Goal: Task Accomplishment & Management: Manage account settings

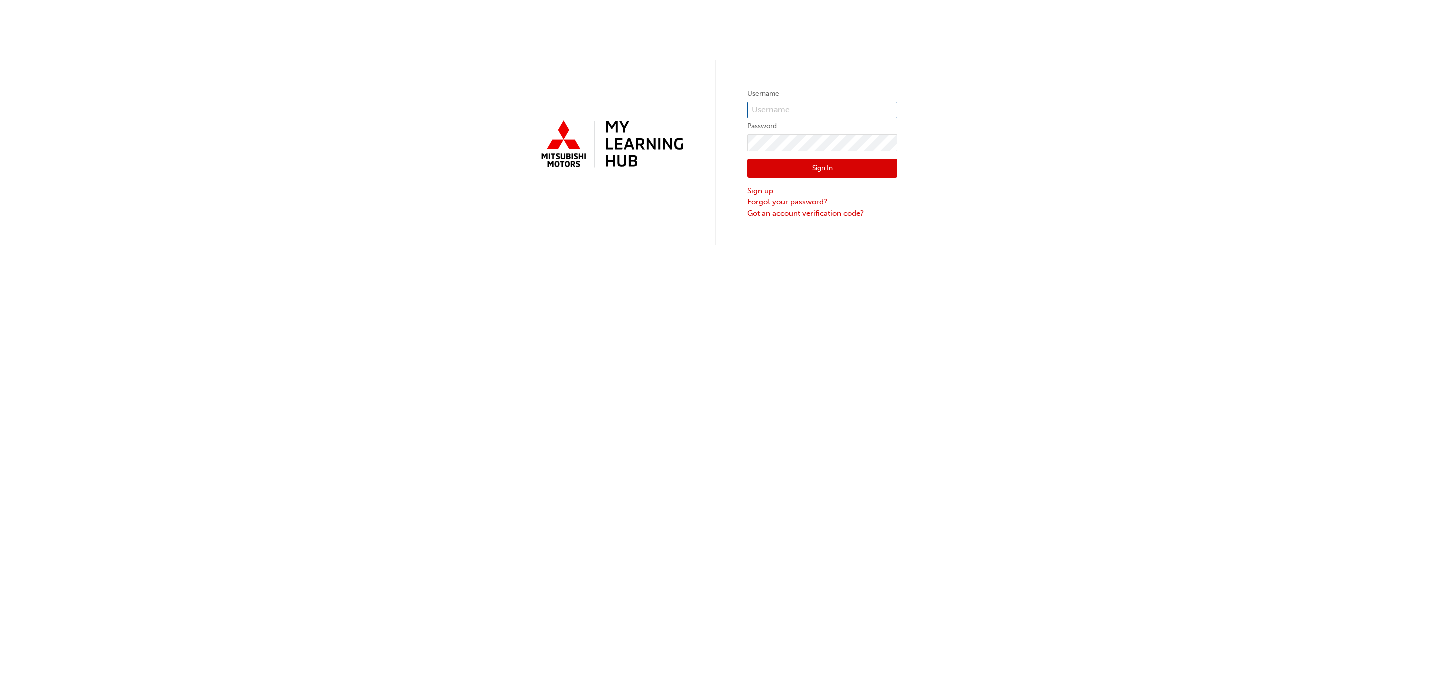
type input "[PERSON_NAME]"
click at [1147, 168] on div "Username tjohnson Password Sign In Sign up Forgot your password? Got an account…" at bounding box center [716, 122] width 1433 height 245
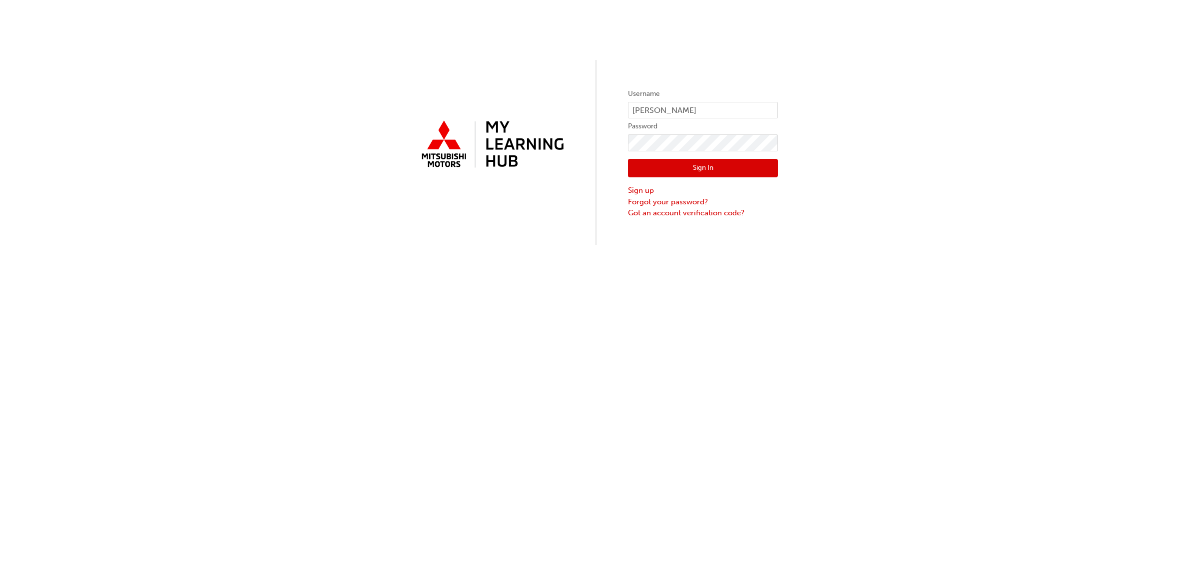
click at [682, 171] on button "Sign In" at bounding box center [703, 168] width 150 height 19
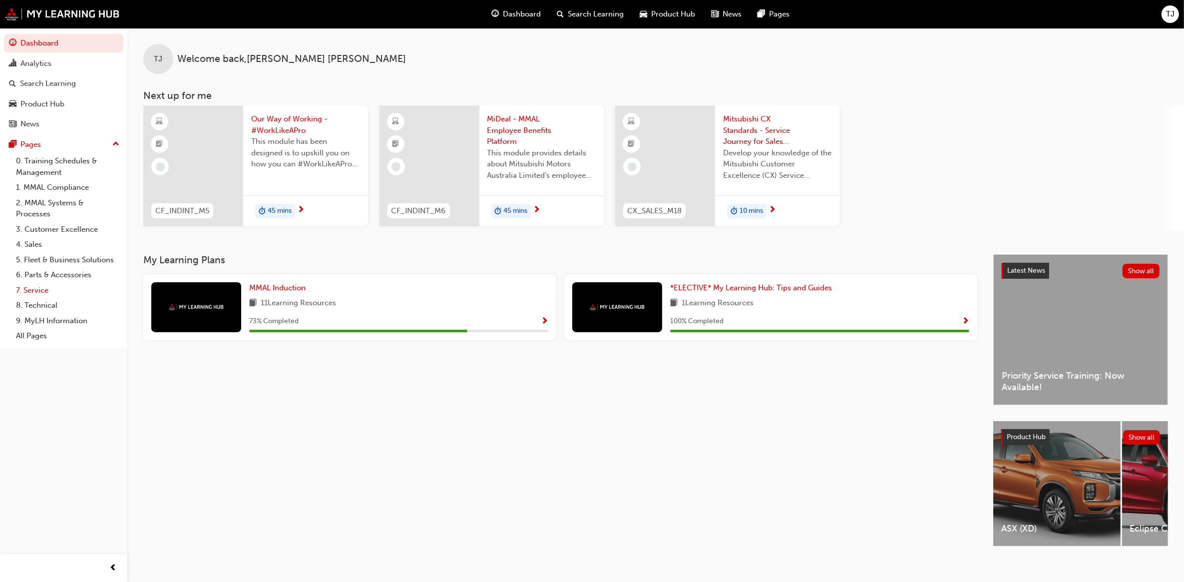
click at [26, 289] on link "7. Service" at bounding box center [67, 290] width 111 height 15
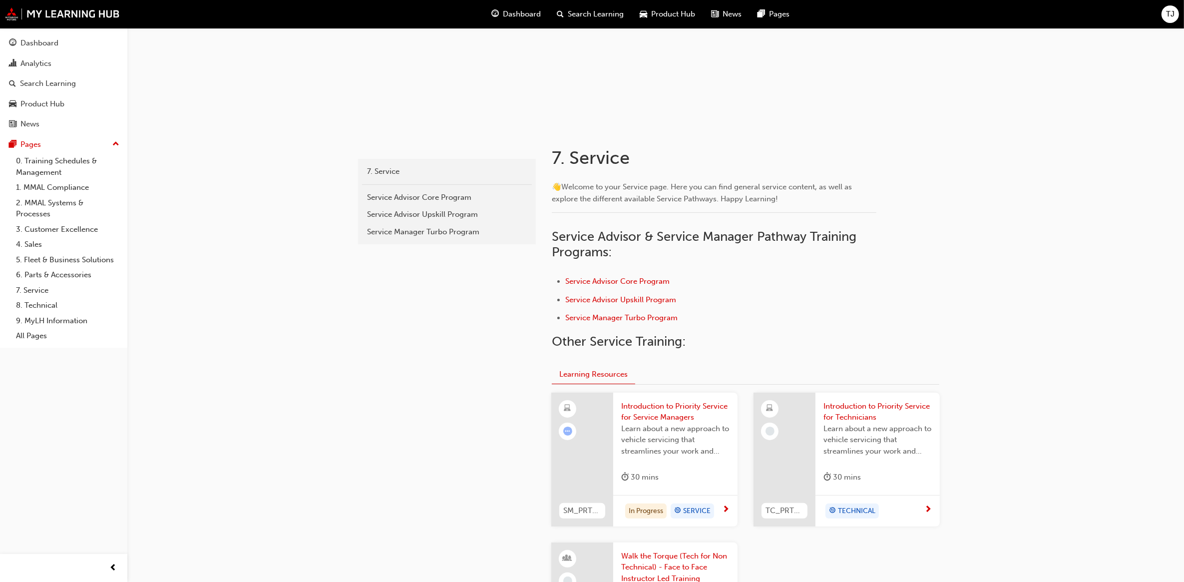
scroll to position [123, 0]
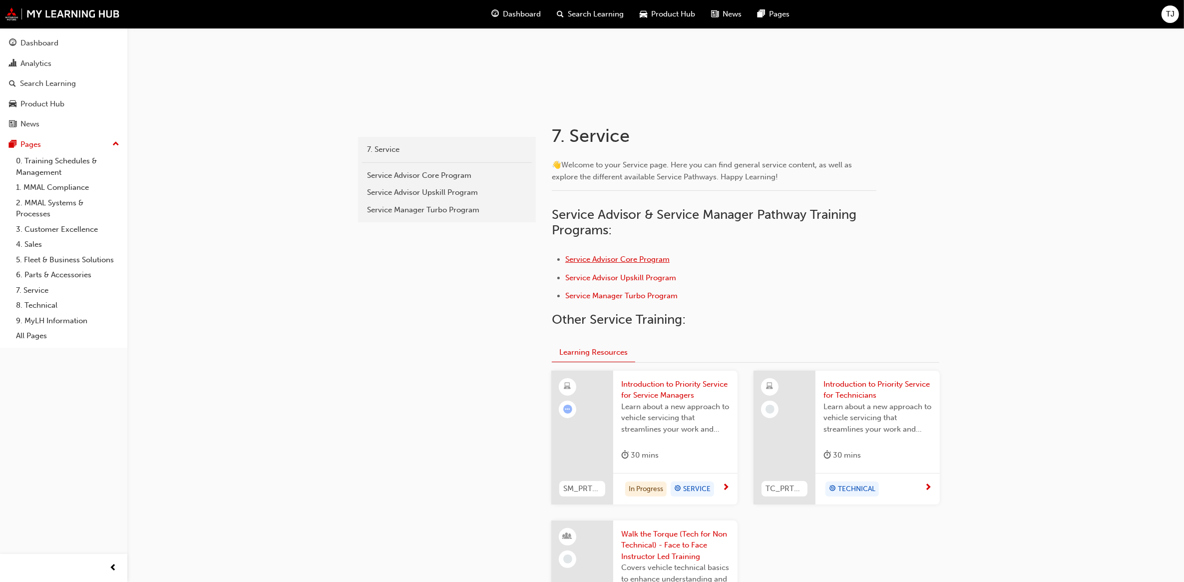
click at [618, 260] on span "Service Advisor Core Program" at bounding box center [617, 259] width 104 height 9
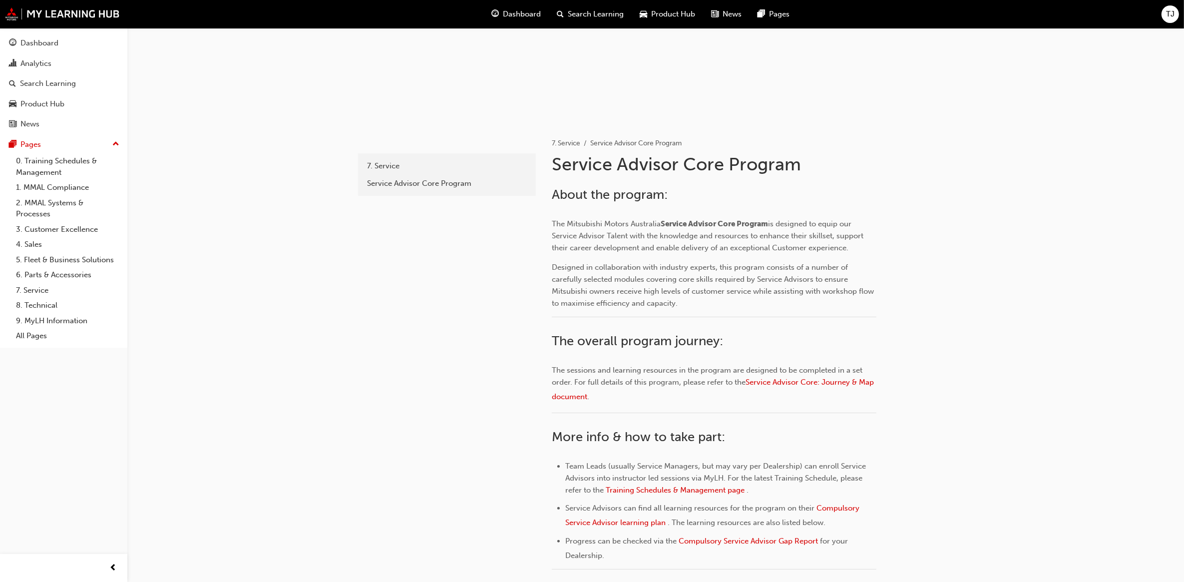
scroll to position [100, 0]
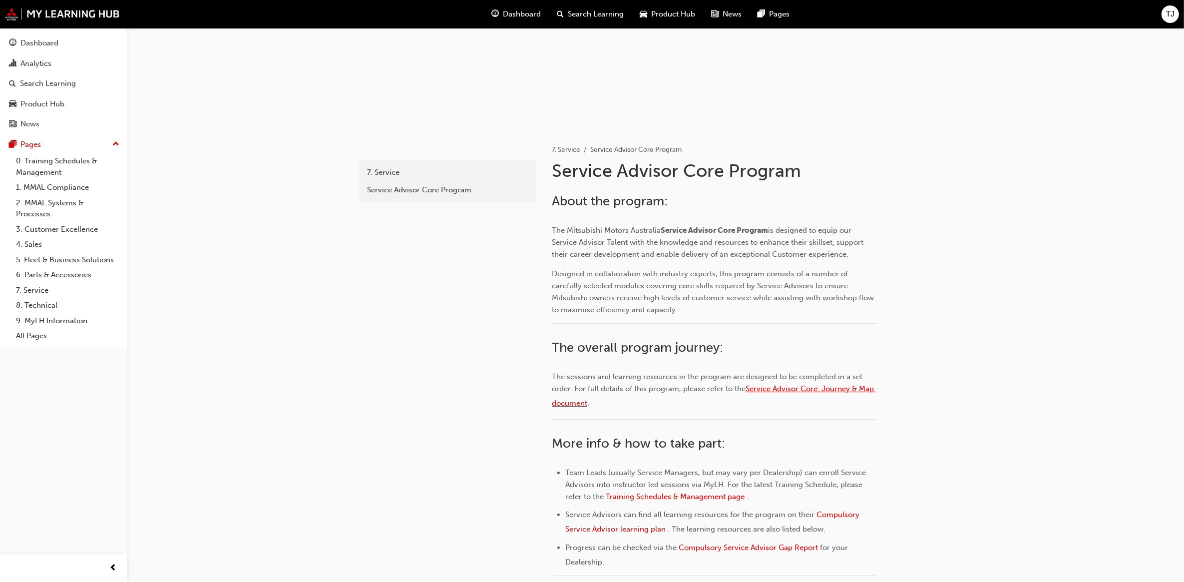
click at [845, 389] on span "Service Advisor Core: Journey & Map document" at bounding box center [714, 395] width 324 height 23
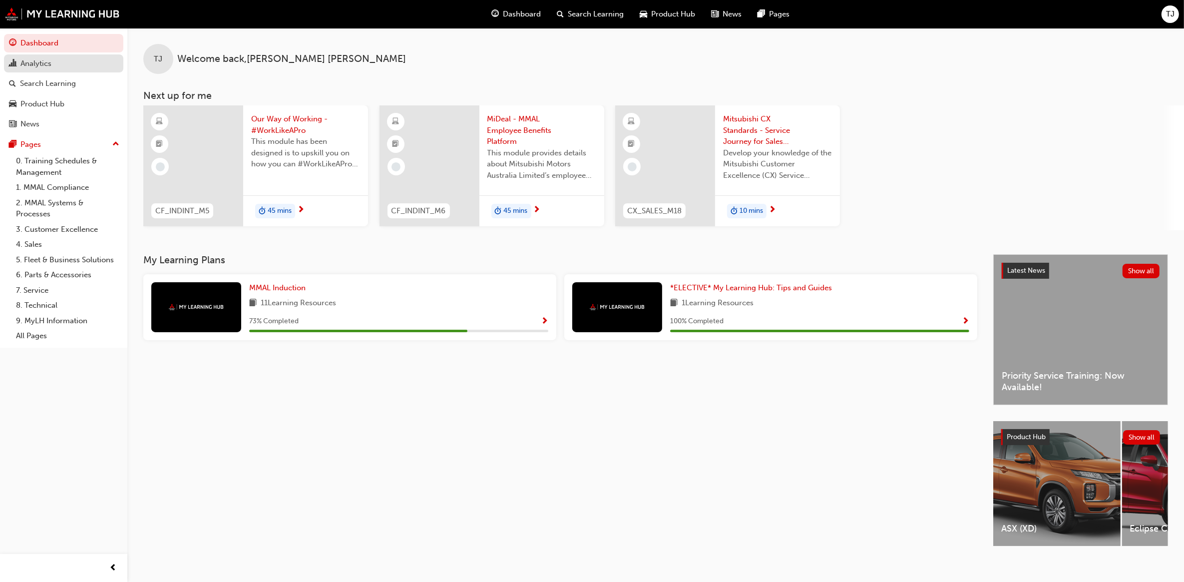
click at [41, 62] on div "Analytics" at bounding box center [35, 63] width 31 height 11
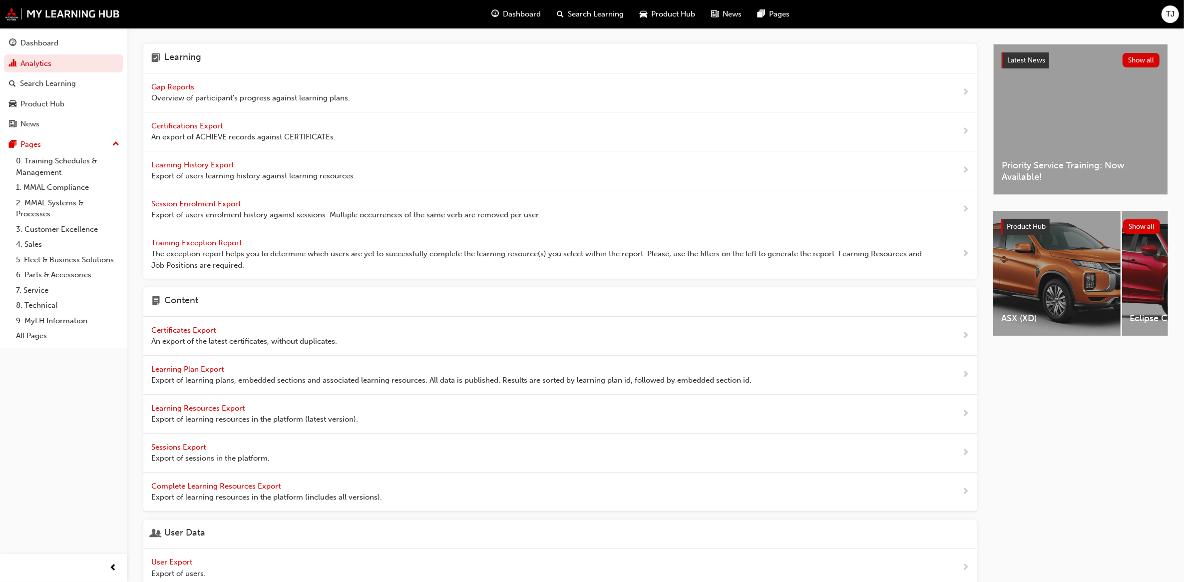
click at [167, 89] on span "Gap Reports" at bounding box center [173, 86] width 45 height 9
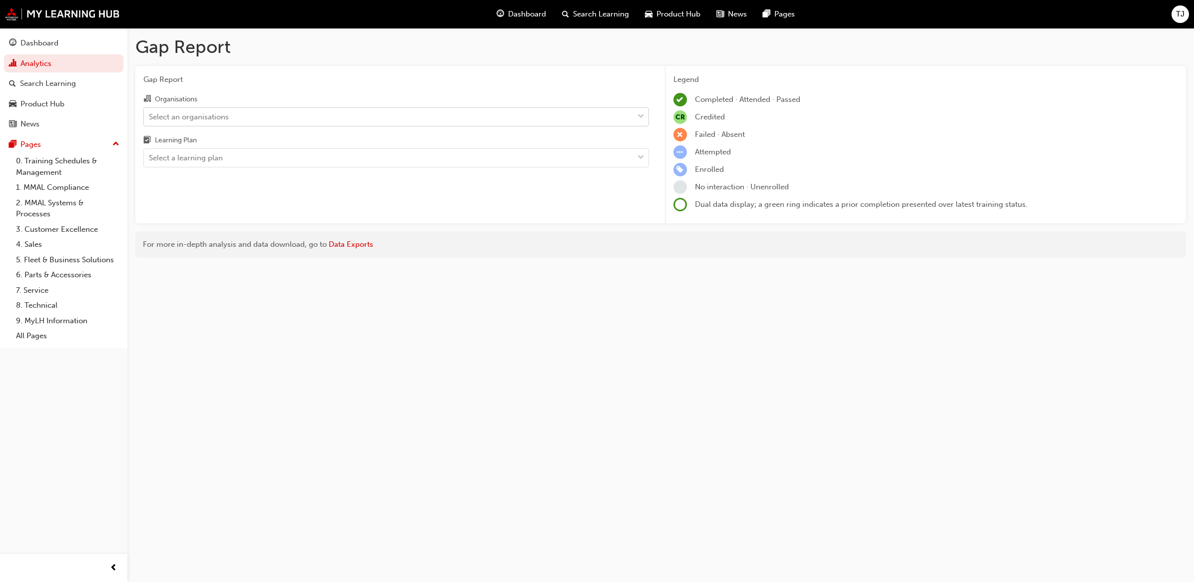
click at [276, 121] on div "Select an organisations" at bounding box center [389, 116] width 490 height 17
click at [150, 120] on input "Organisations Select an organisations" at bounding box center [149, 116] width 1 height 8
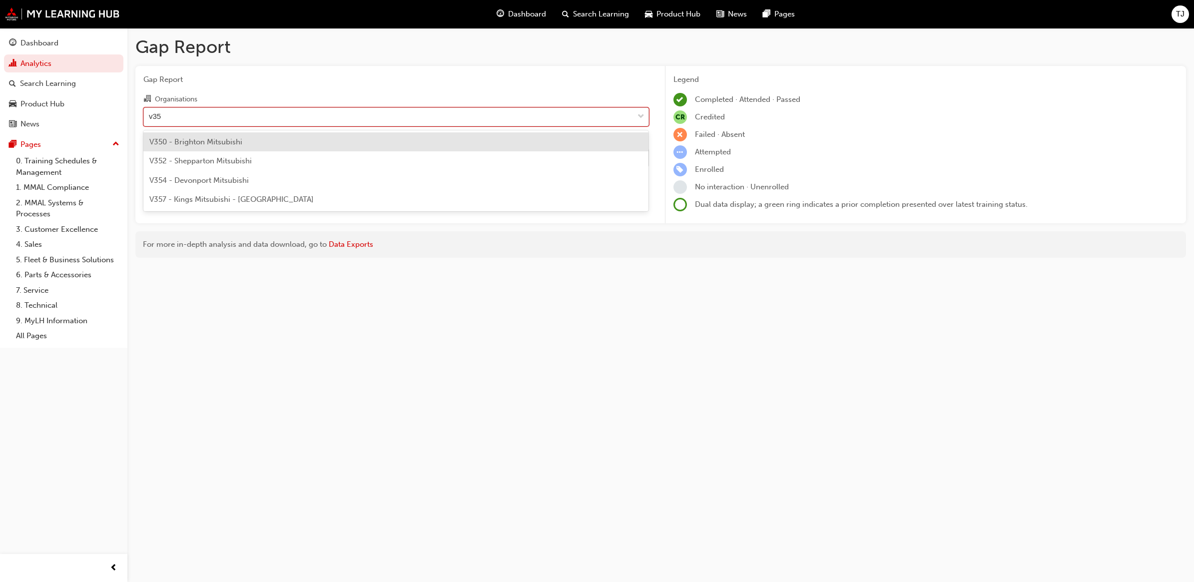
type input "v350"
click at [258, 139] on div "V350 - Brighton Mitsubishi" at bounding box center [396, 141] width 506 height 19
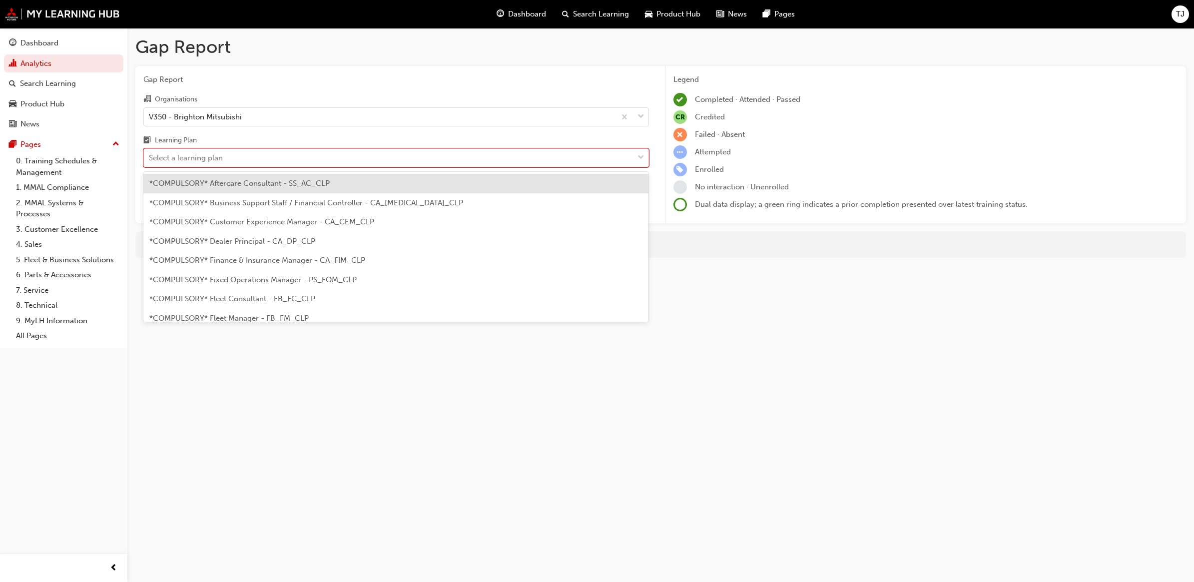
click at [214, 163] on div "Select a learning plan" at bounding box center [186, 157] width 74 height 11
click at [150, 162] on input "Learning Plan option *COMPULSORY* Aftercare Consultant - SS_AC_CLP focused, 1 o…" at bounding box center [149, 157] width 1 height 8
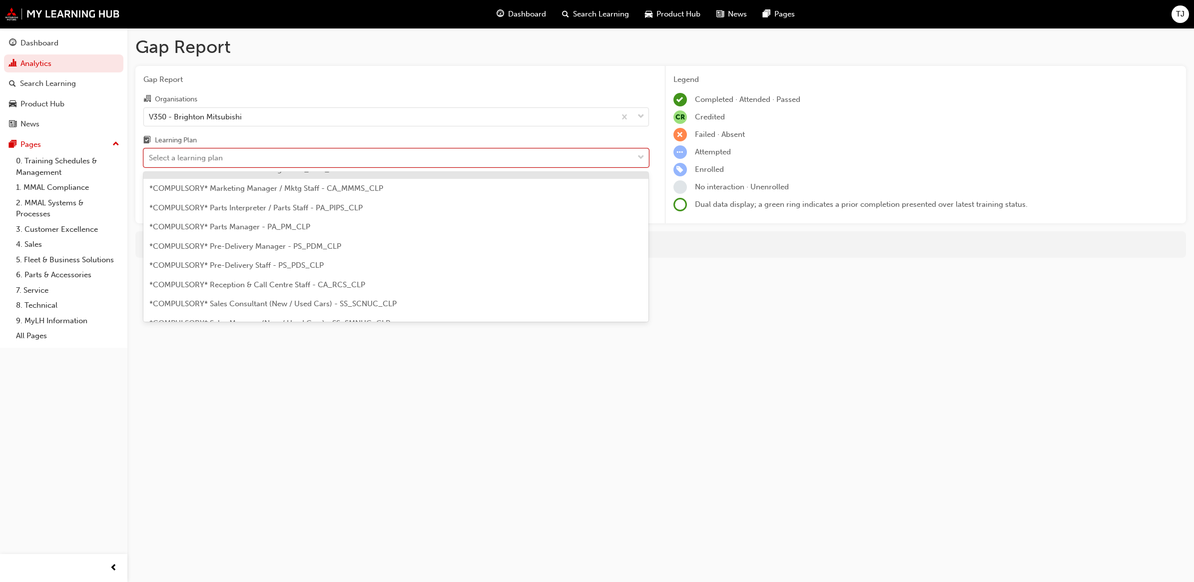
scroll to position [250, 0]
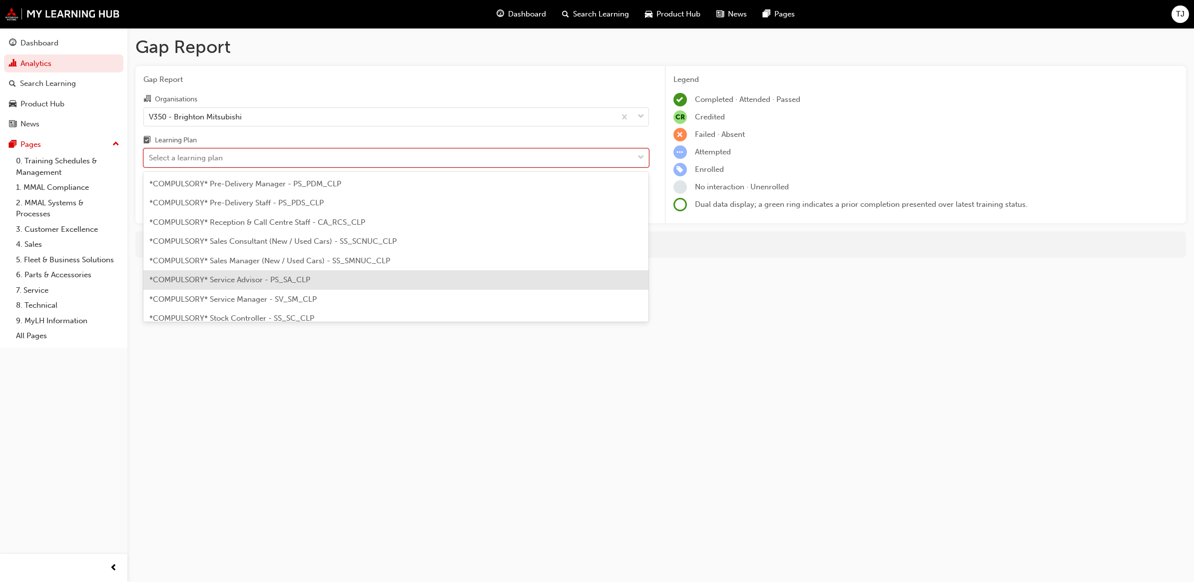
click at [272, 280] on span "*COMPULSORY* Service Advisor - PS_SA_CLP" at bounding box center [229, 279] width 161 height 9
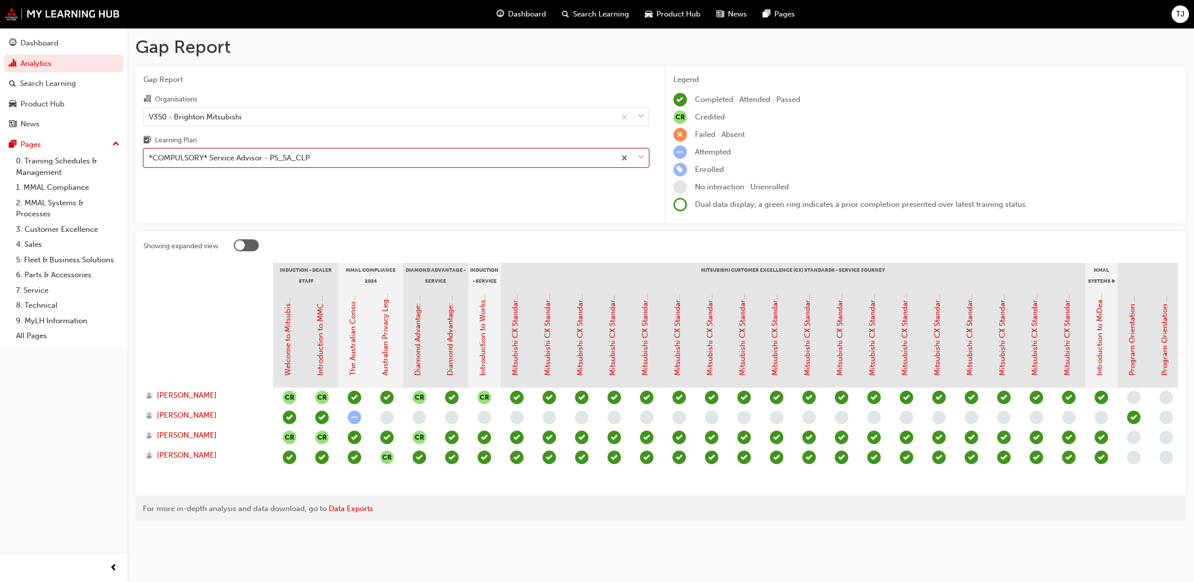
click at [252, 243] on div at bounding box center [246, 245] width 25 height 12
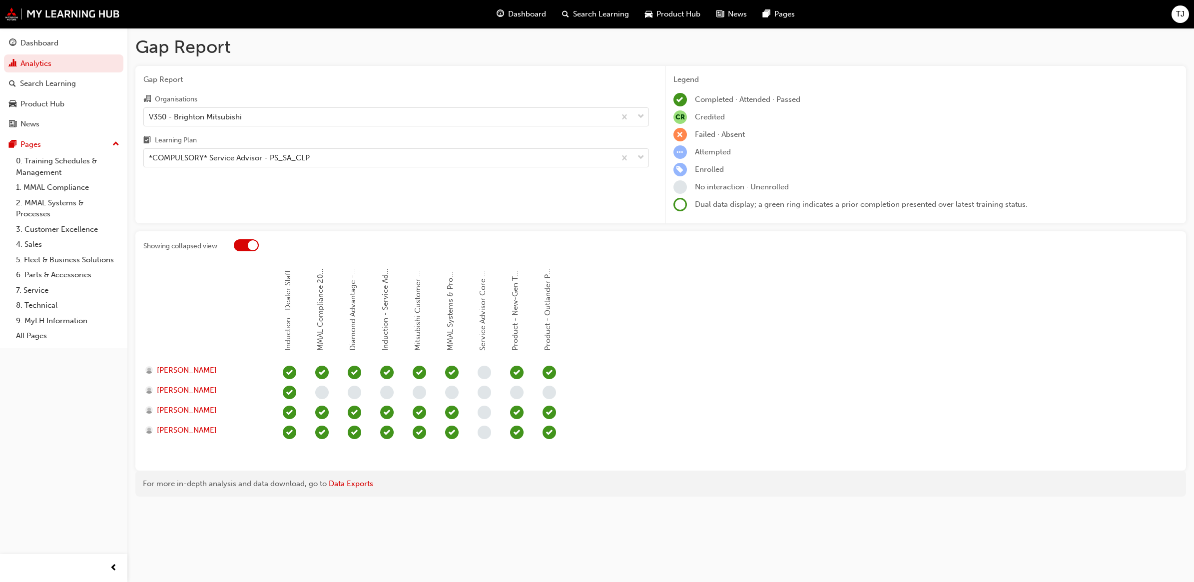
click at [238, 245] on div at bounding box center [246, 245] width 25 height 12
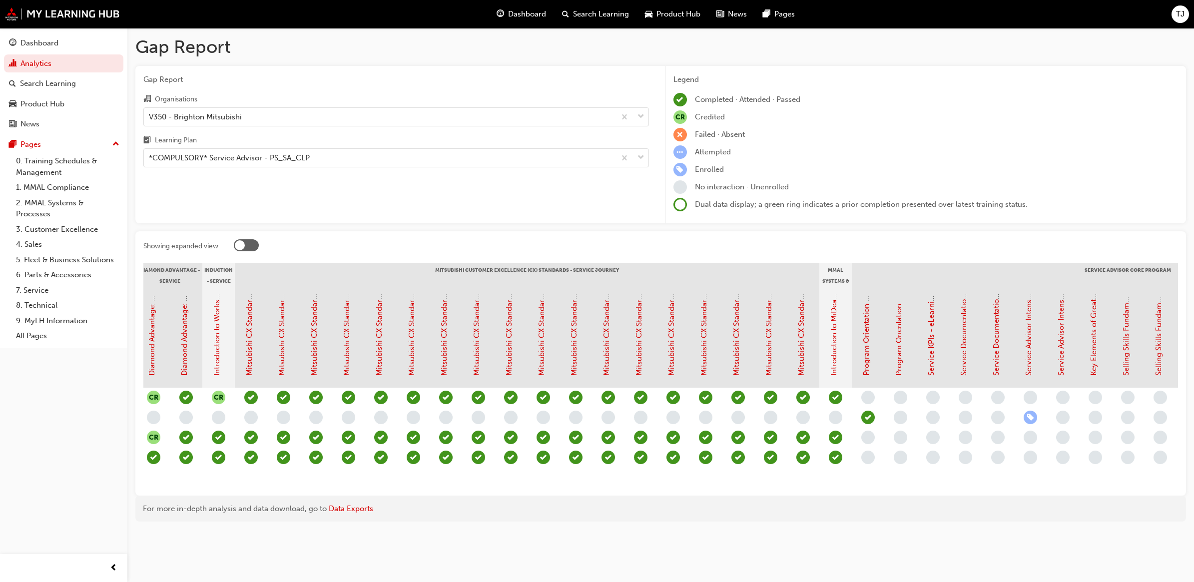
scroll to position [0, 286]
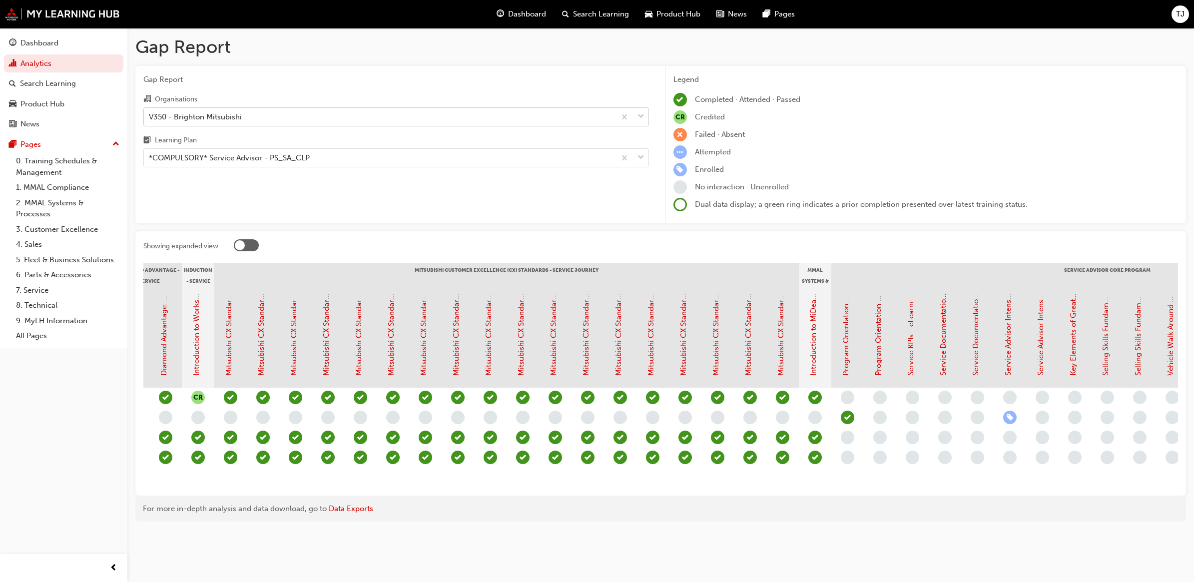
click at [228, 121] on div "V350 - Brighton Mitsubishi" at bounding box center [195, 116] width 93 height 11
click at [150, 120] on input "Organisations V350 - Brighton Mitsubishi" at bounding box center [149, 116] width 1 height 8
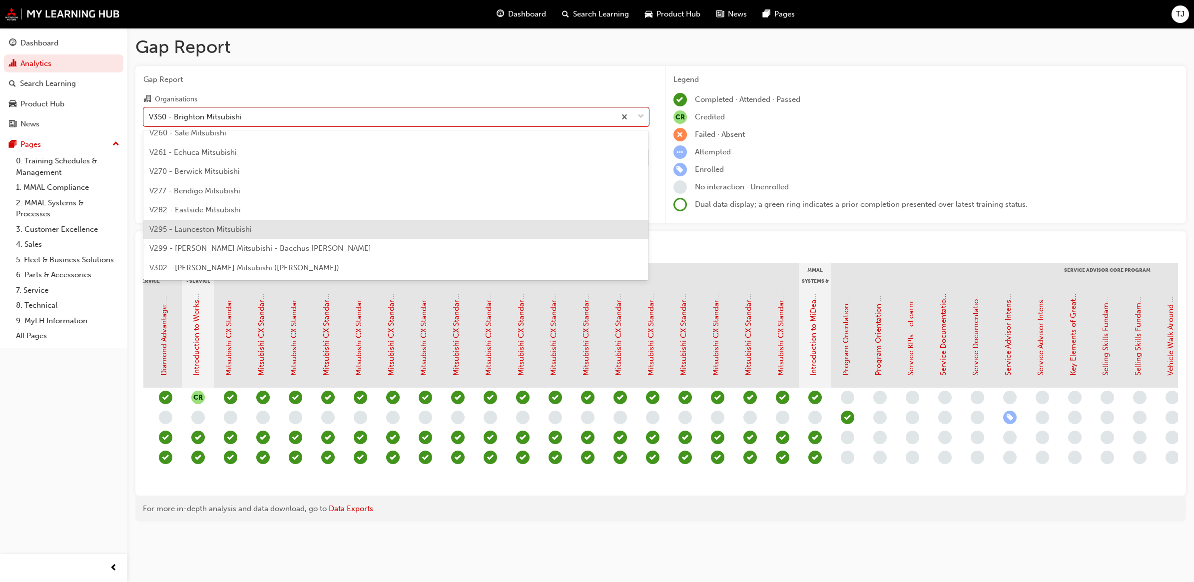
scroll to position [2866, 0]
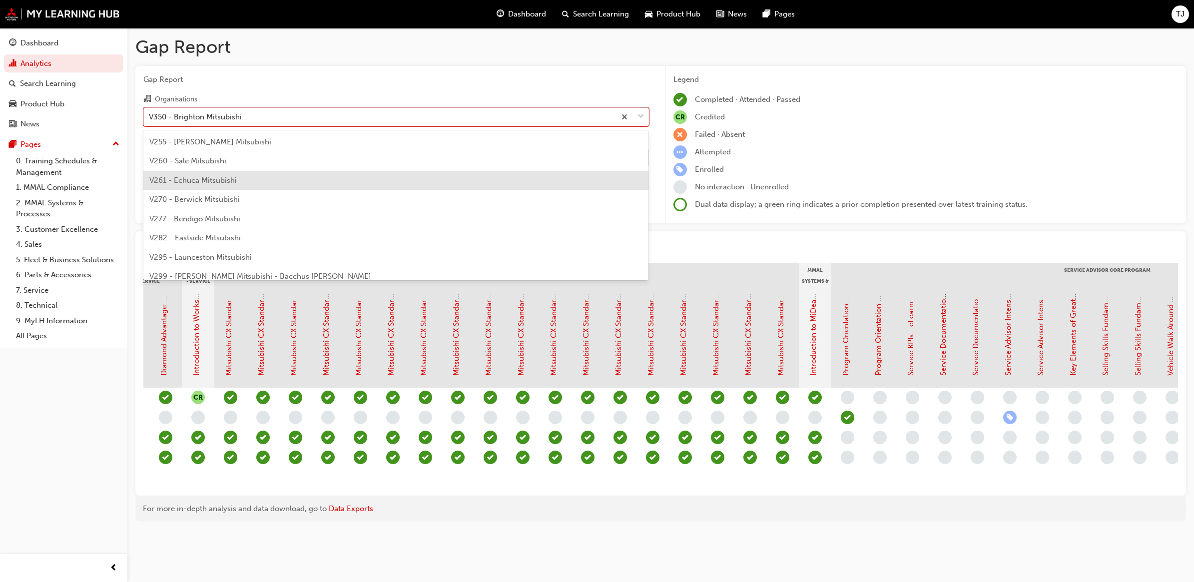
click at [202, 180] on span "V261 - Echuca Mitsubishi" at bounding box center [192, 180] width 87 height 9
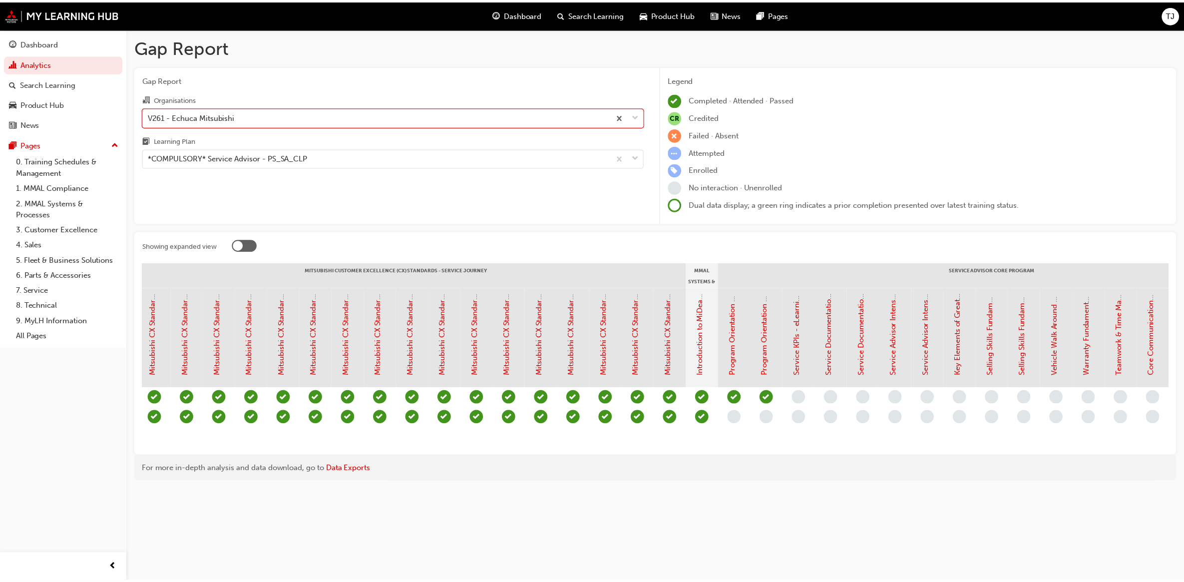
scroll to position [0, 399]
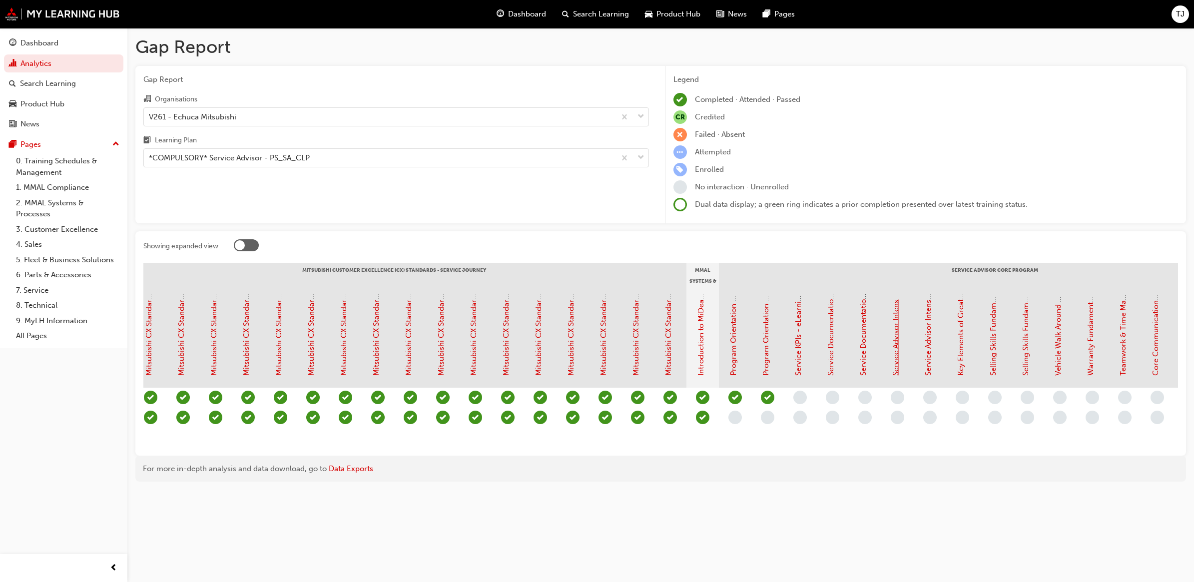
click at [897, 368] on link "Service Advisor Intensive - Face to Face Instructor Led Training (Service Advis…" at bounding box center [895, 211] width 9 height 329
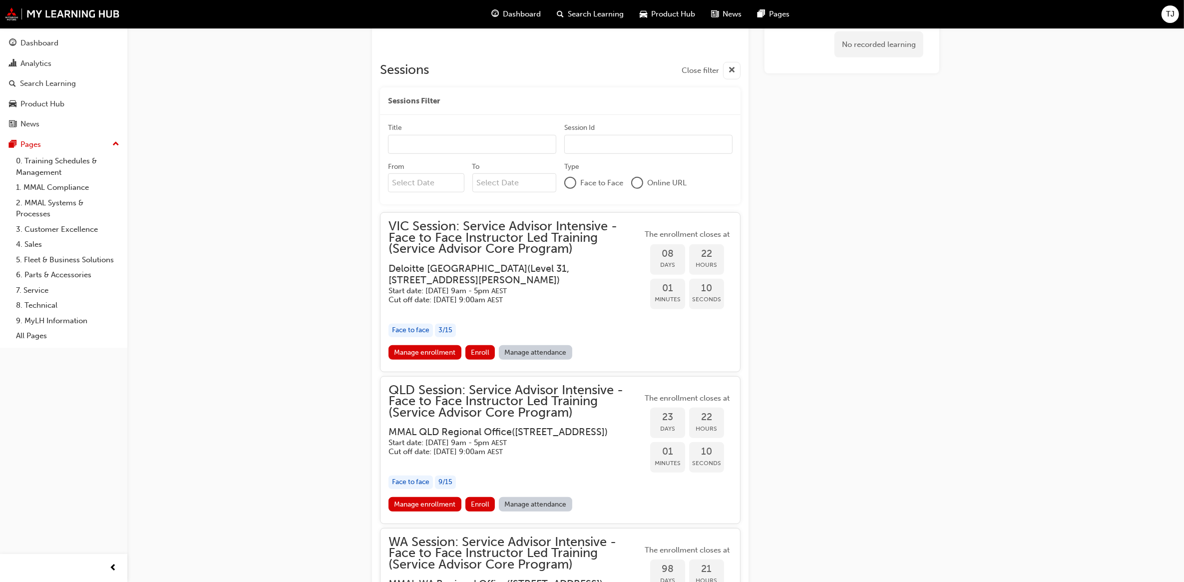
scroll to position [780, 0]
click at [415, 351] on link "Manage enrollment" at bounding box center [425, 352] width 73 height 14
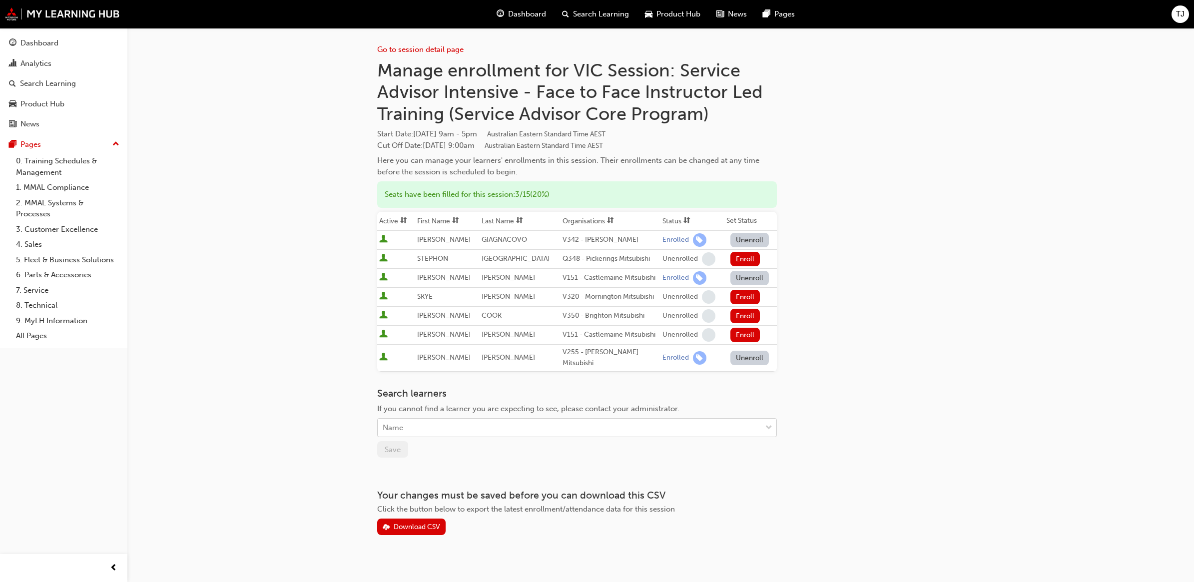
click at [494, 419] on div "Name" at bounding box center [570, 427] width 384 height 17
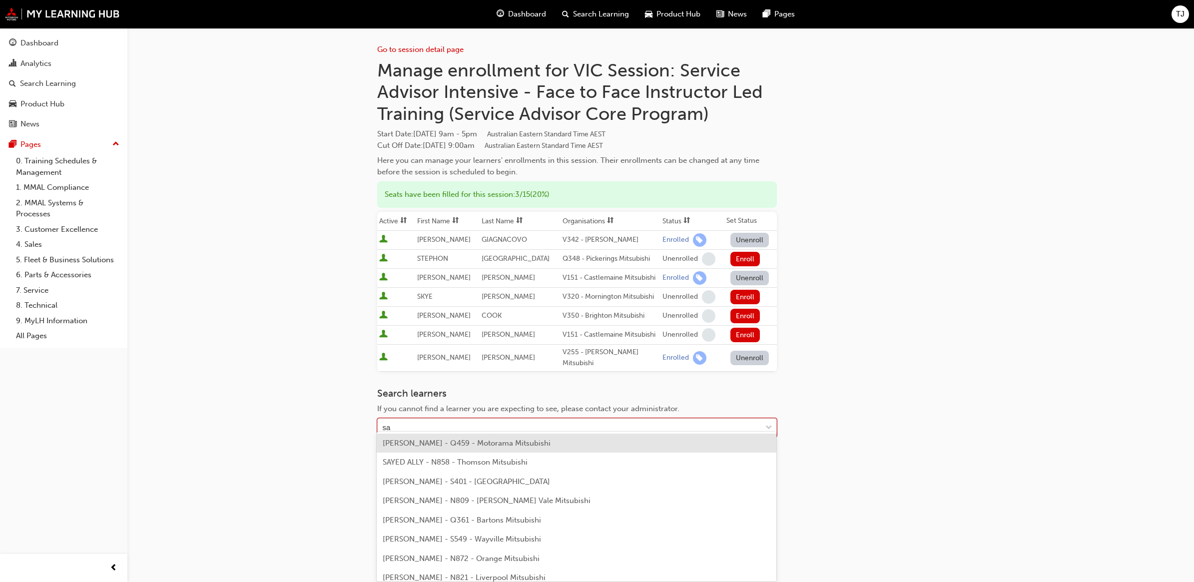
type input "say"
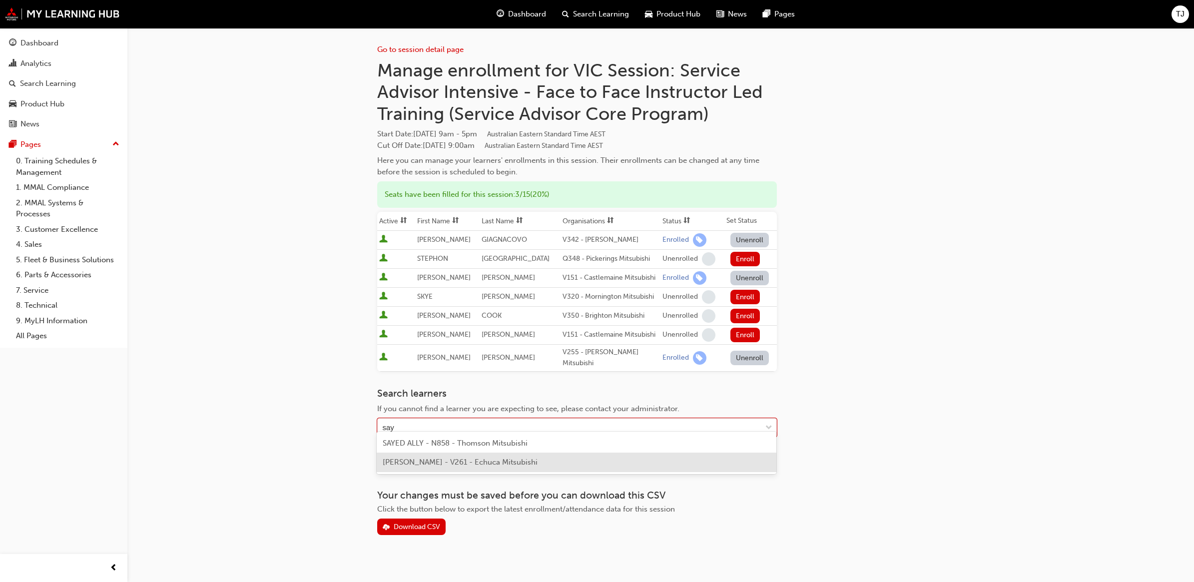
click at [418, 455] on div "DENISE SAYERS - V261 - Echuca Mitsubishi" at bounding box center [577, 462] width 400 height 19
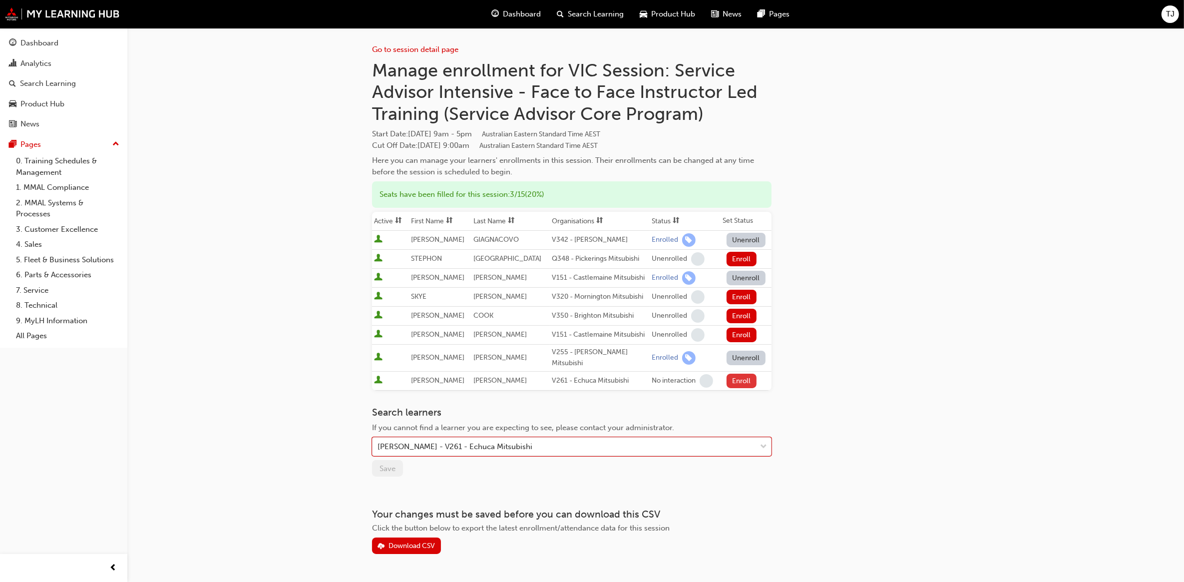
click at [733, 374] on button "Enroll" at bounding box center [742, 381] width 30 height 14
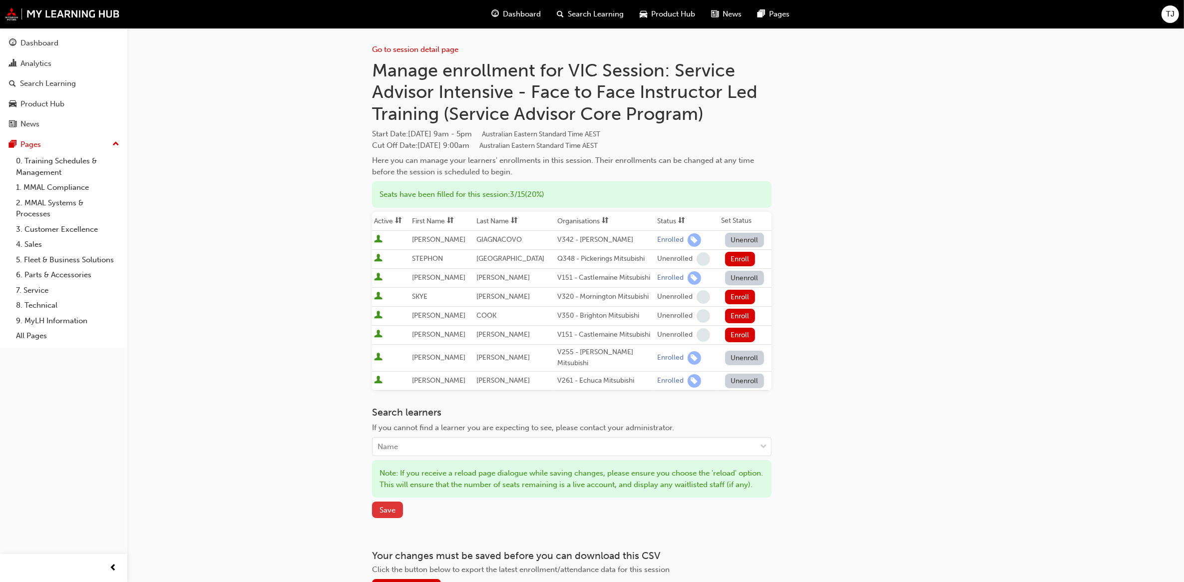
click at [381, 512] on span "Save" at bounding box center [388, 510] width 16 height 9
